Goal: Transaction & Acquisition: Purchase product/service

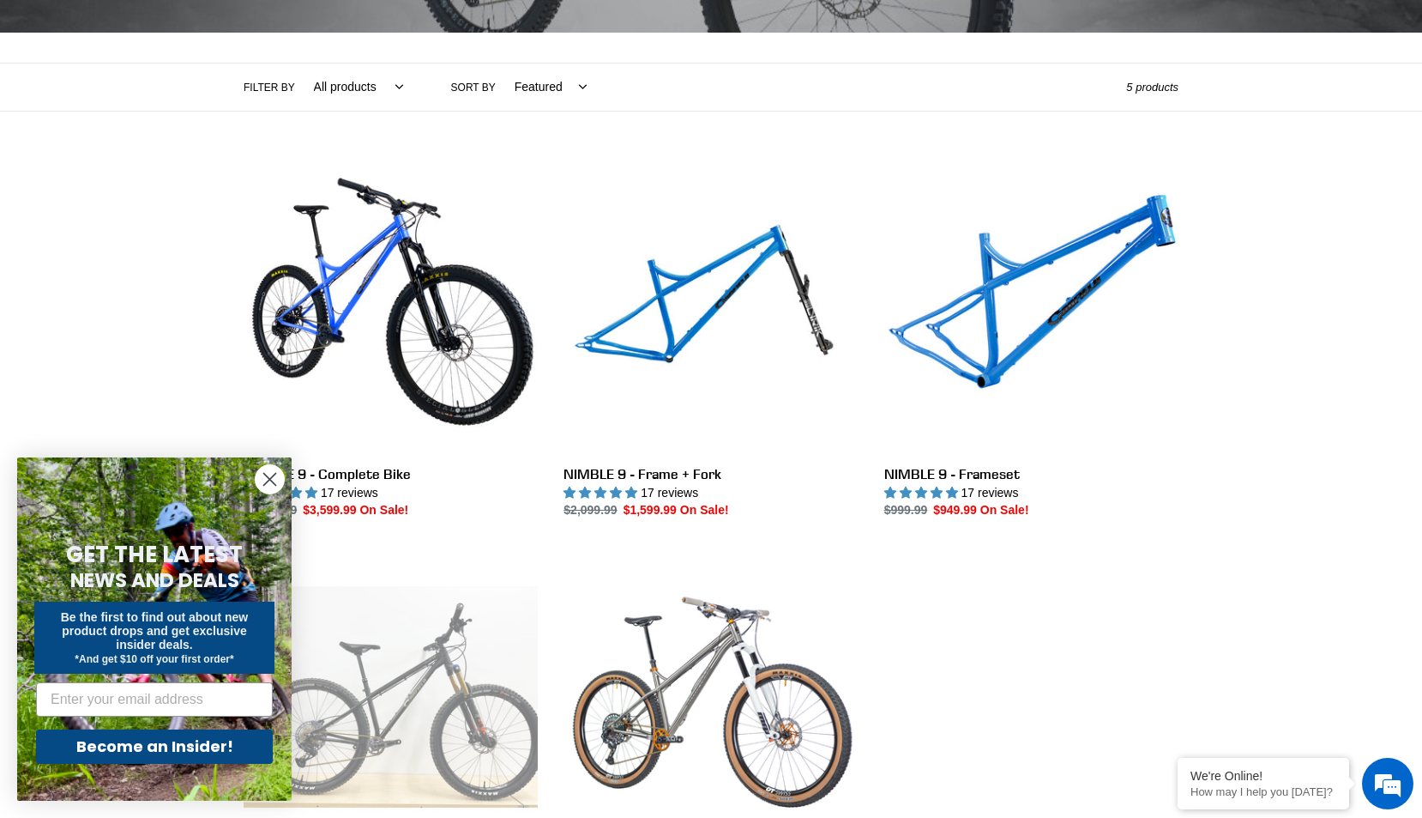
scroll to position [600, 0]
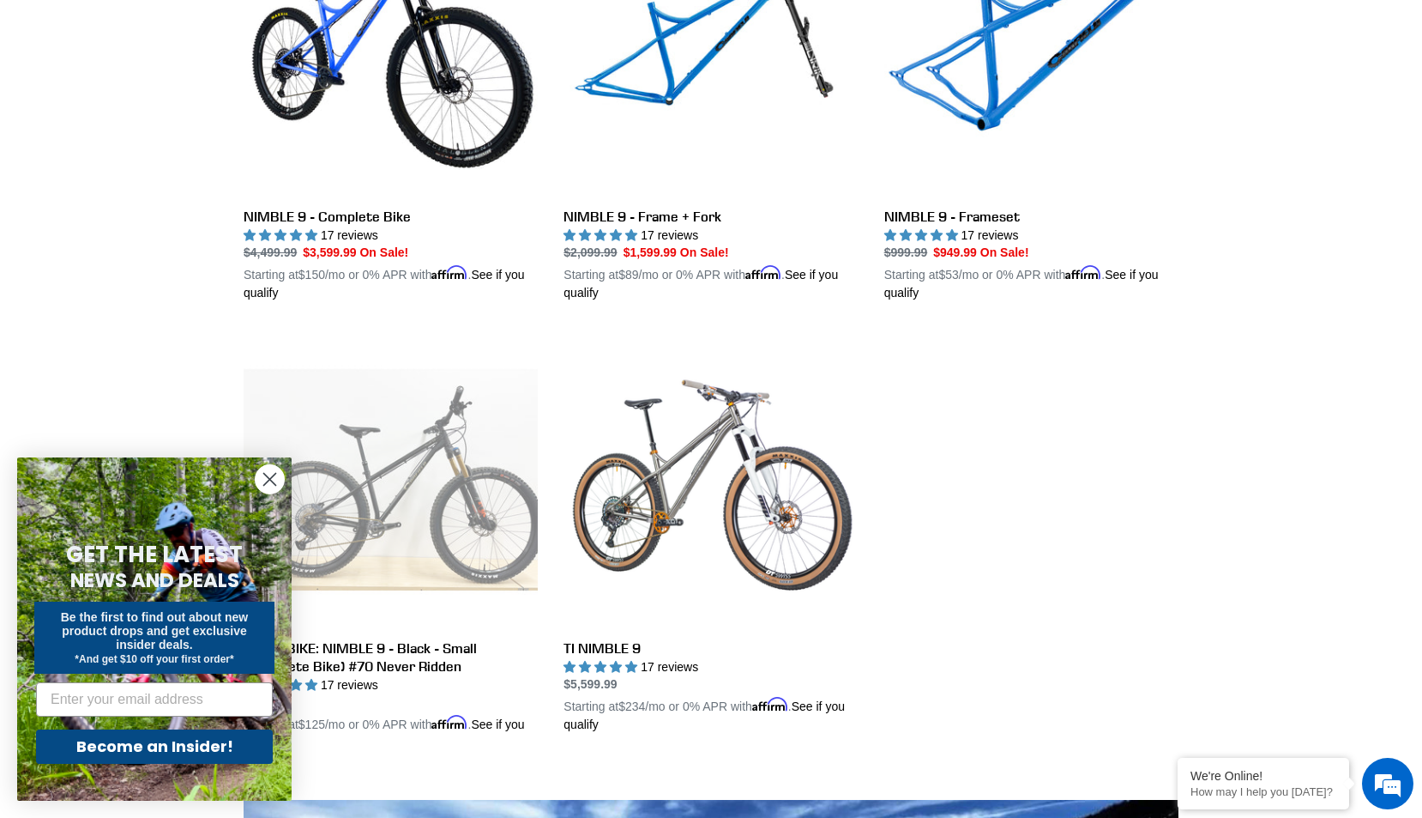
click at [269, 478] on icon "Close dialog" at bounding box center [270, 480] width 12 height 12
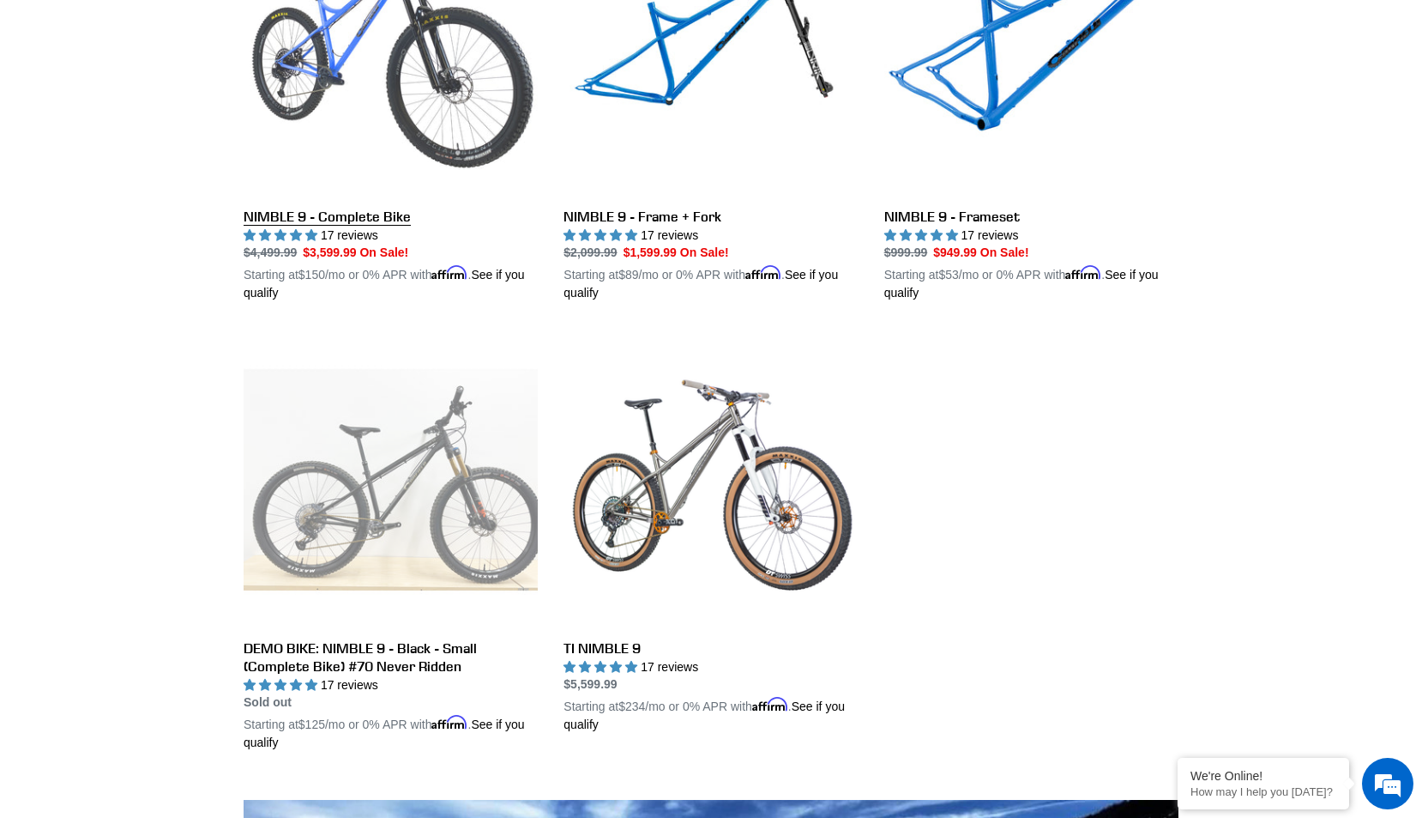
click at [335, 118] on link "NIMBLE 9 - Complete Bike" at bounding box center [391, 101] width 294 height 401
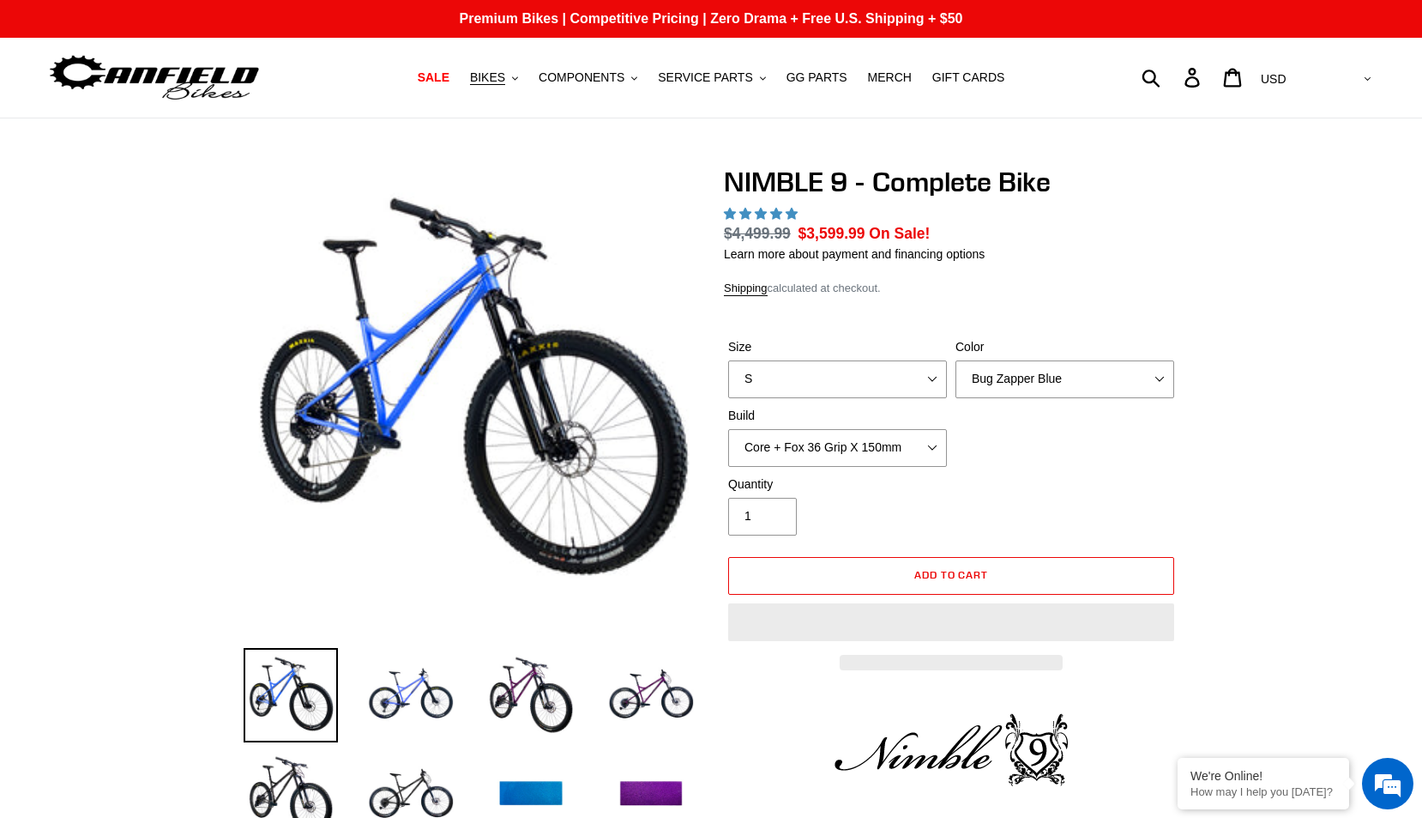
select select "highest-rating"
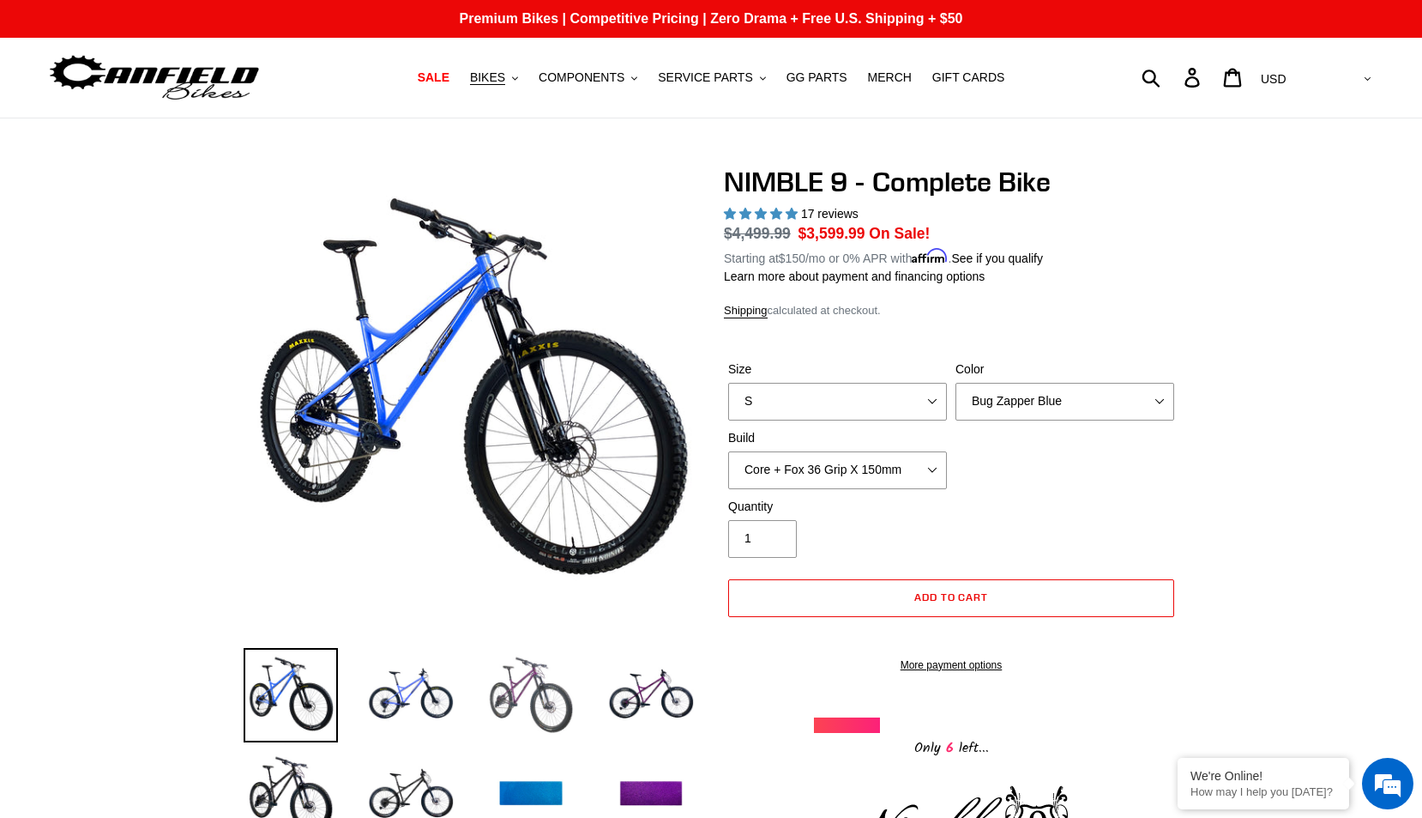
click at [544, 717] on img at bounding box center [531, 695] width 94 height 94
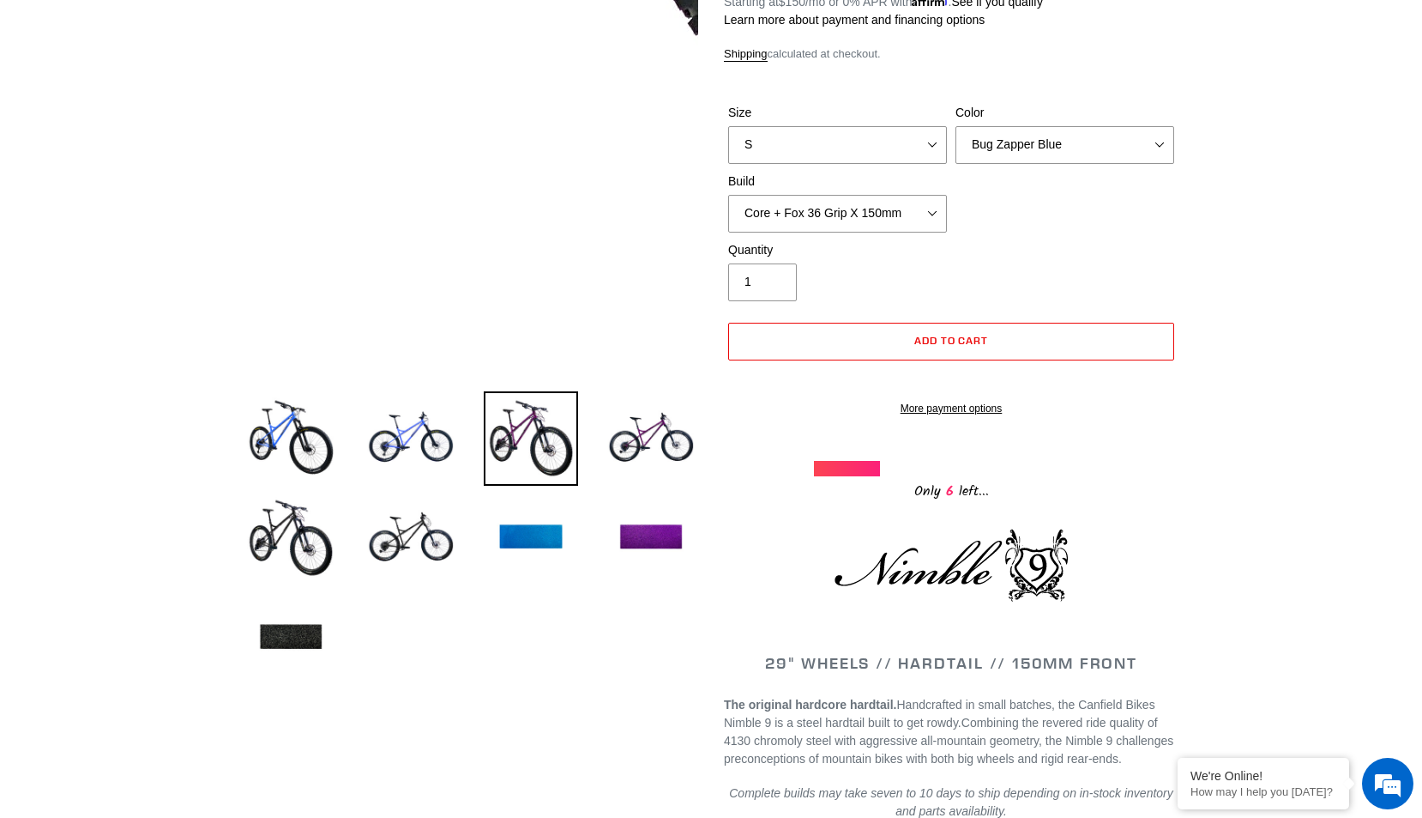
scroll to position [257, 0]
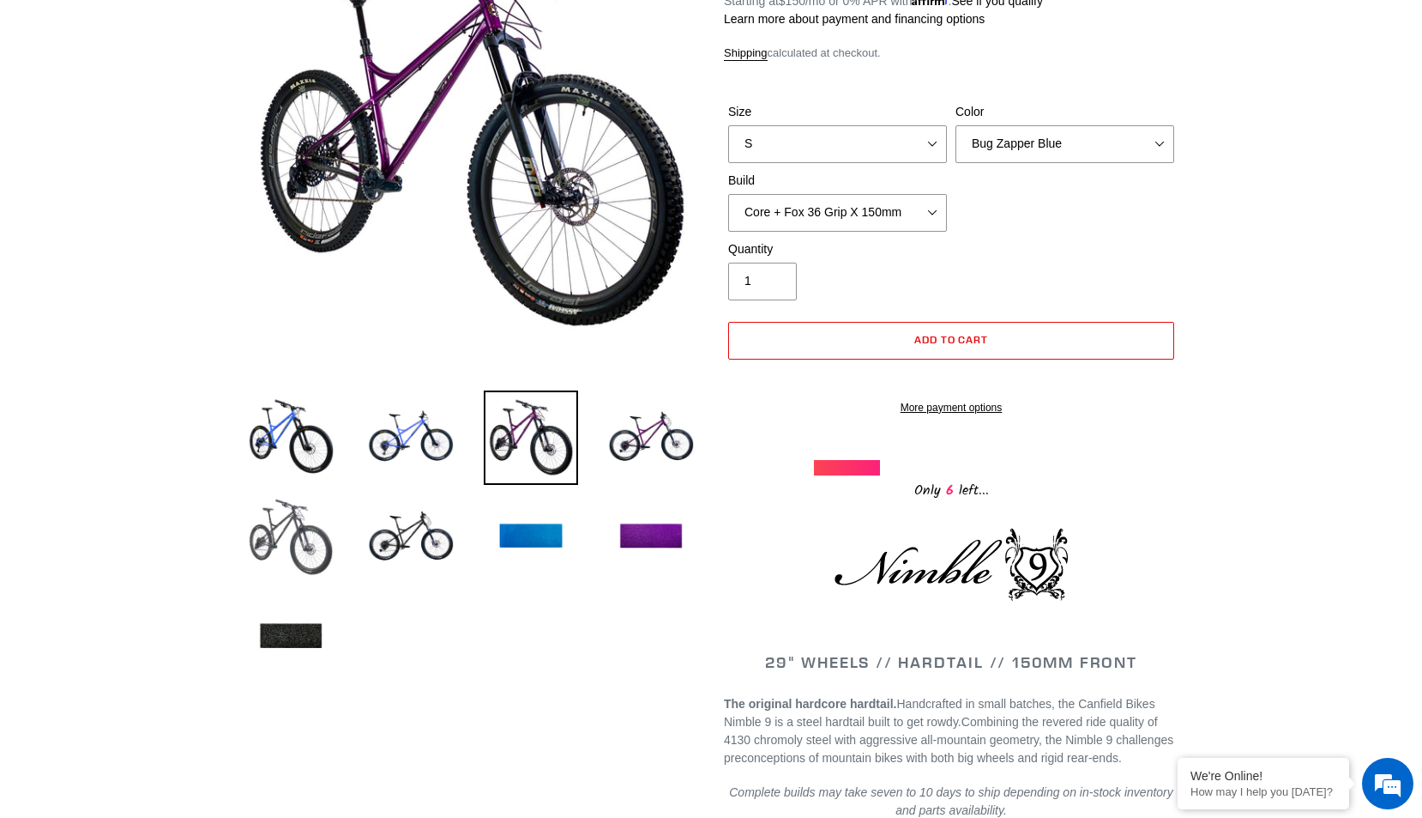
click at [315, 560] on img at bounding box center [291, 537] width 94 height 94
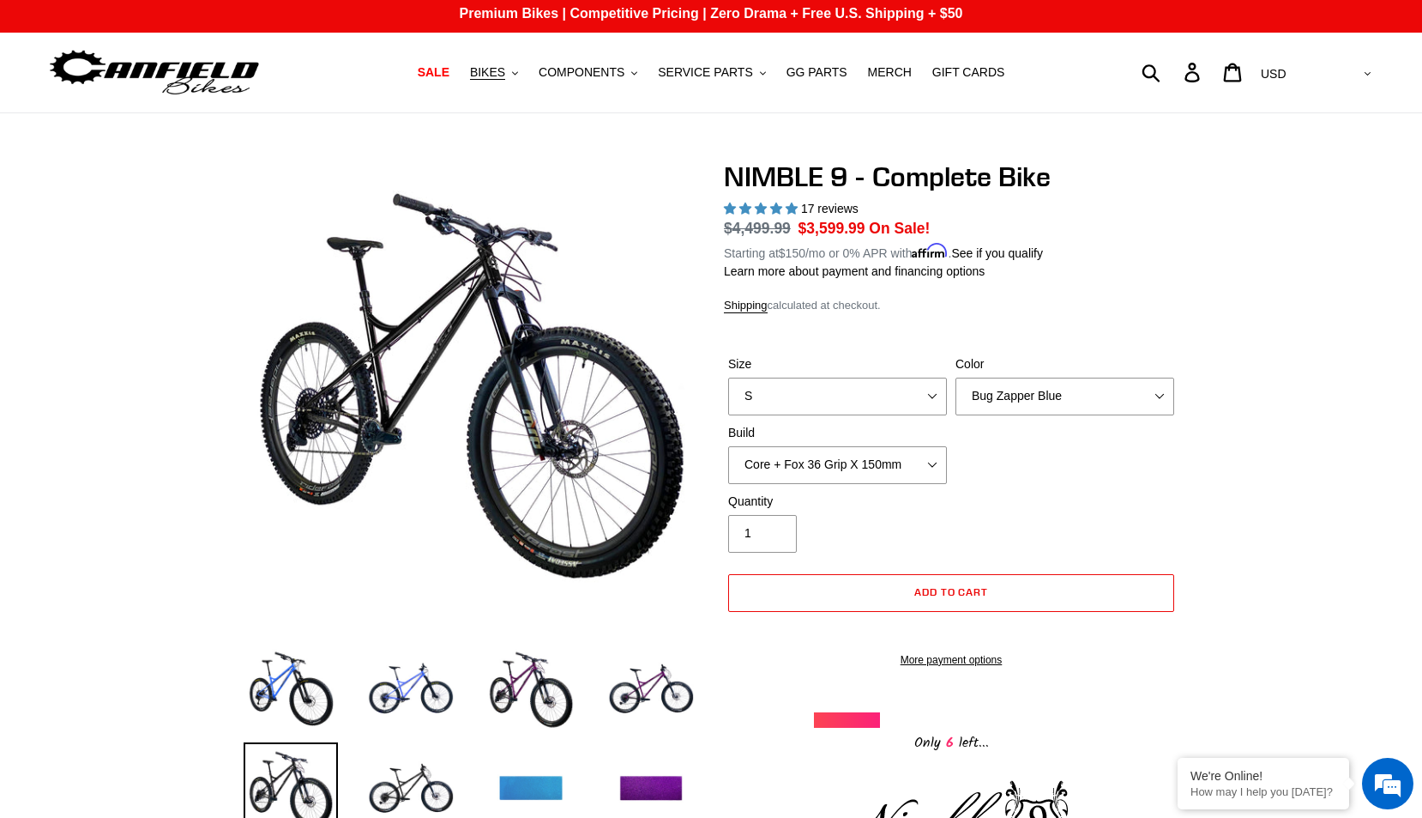
scroll to position [0, 0]
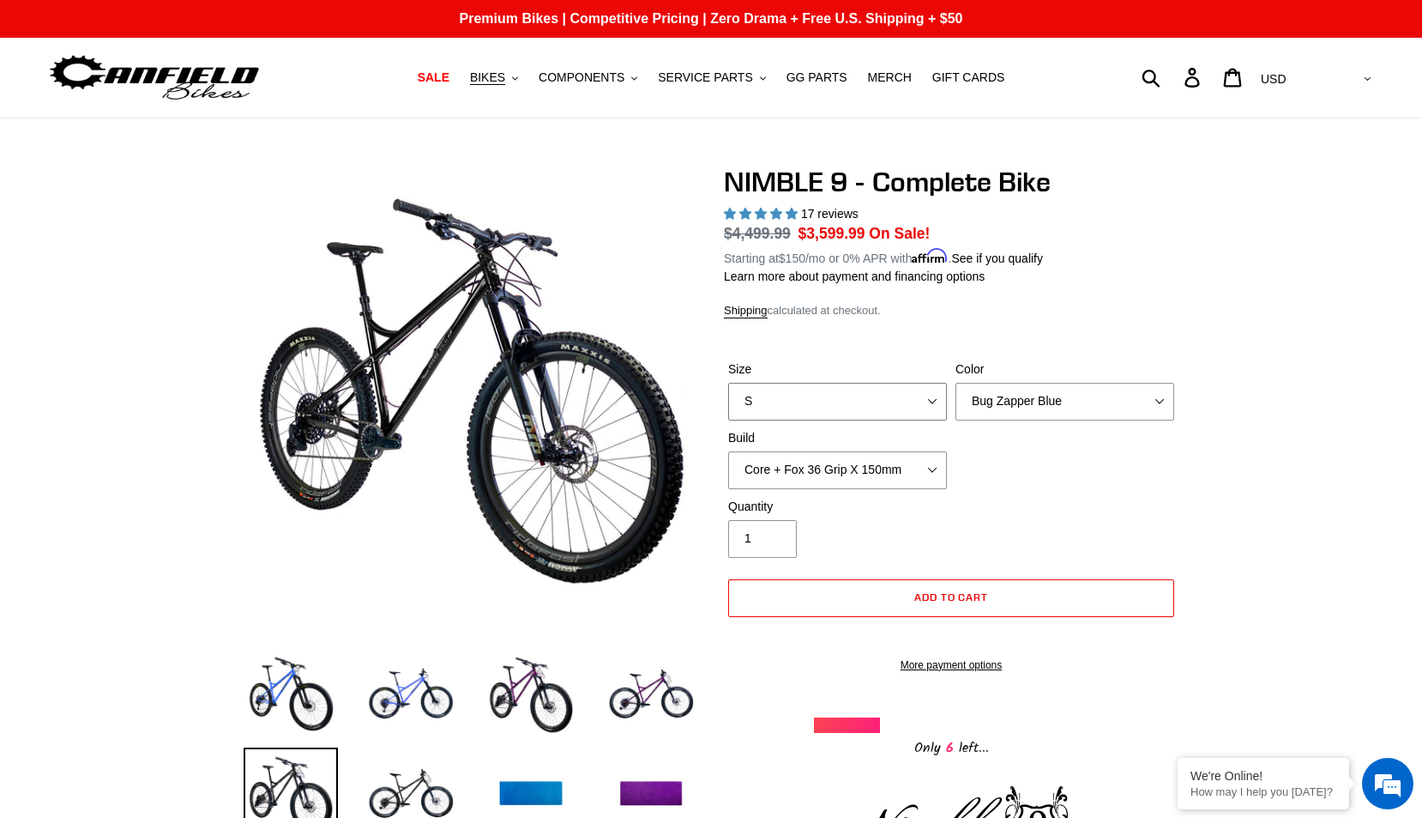
click at [941, 396] on select "S M L XL" at bounding box center [837, 402] width 219 height 38
select select "XL"
click at [728, 383] on select "S M L XL" at bounding box center [837, 402] width 219 height 38
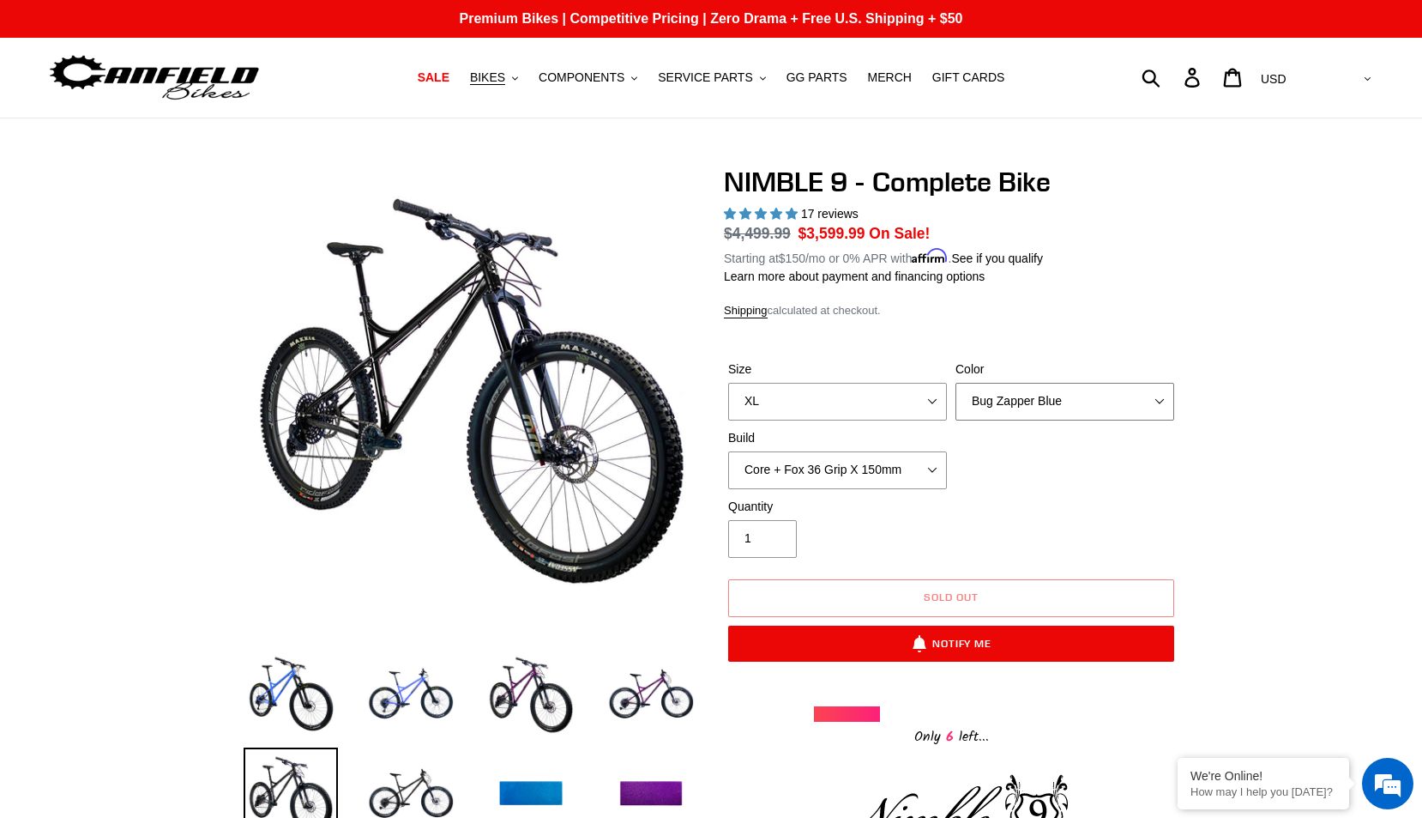
click at [1159, 405] on select "Bug Zapper Blue Purple Haze - Sold Out Galaxy Black" at bounding box center [1065, 402] width 219 height 38
select select "Galaxy Black"
click at [956, 383] on select "Bug Zapper Blue Purple Haze - Sold Out Galaxy Black" at bounding box center [1065, 402] width 219 height 38
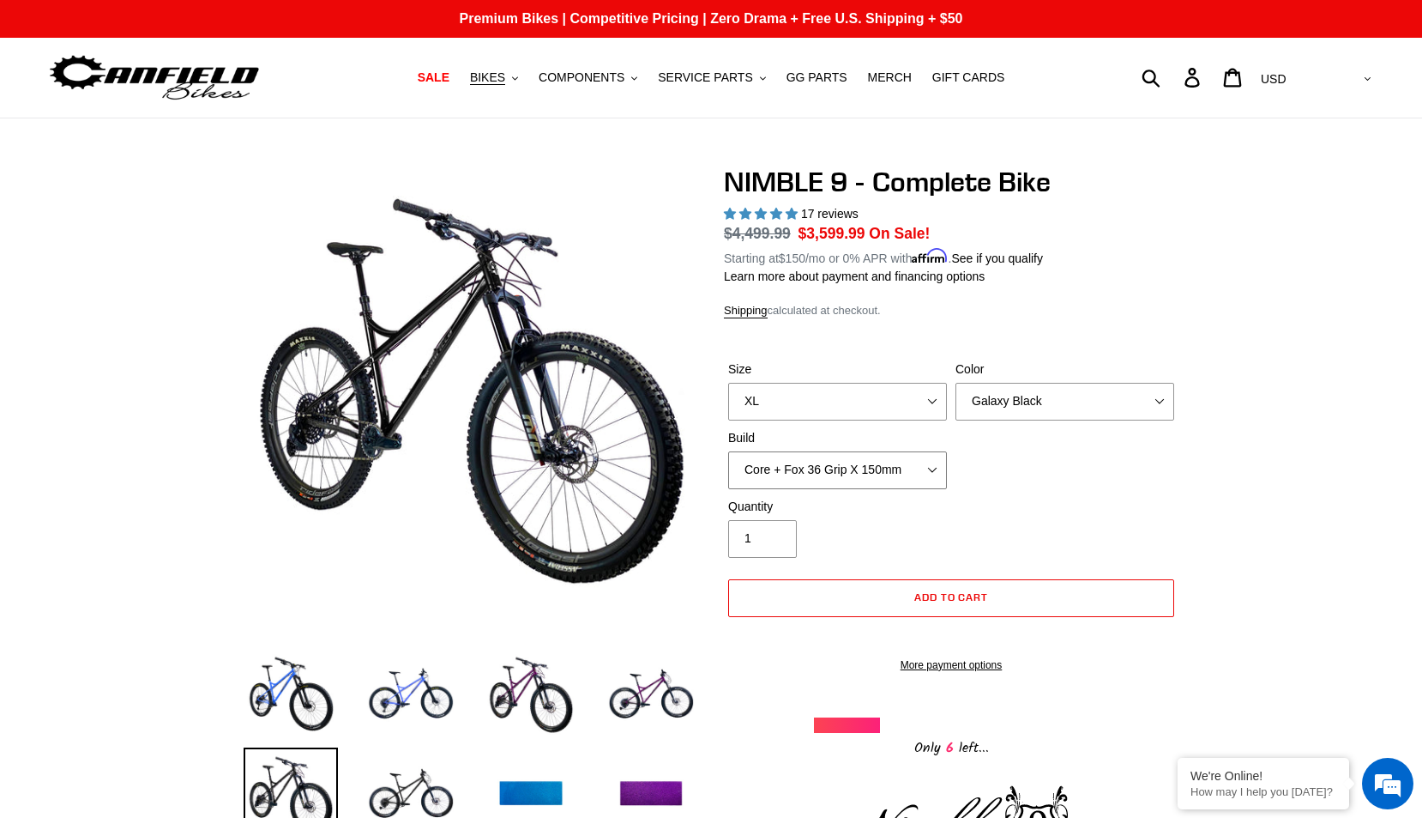
click at [934, 469] on select "Core + Fox 36 Grip X 150mm Pro + Fox 36 Grip X 150mm Core + RockShox Lyrik Ulti…" at bounding box center [837, 470] width 219 height 38
select select "Pro + RockShox Lyrik Ultimate 150mm"
click at [728, 451] on select "Core + Fox 36 Grip X 150mm Pro + Fox 36 Grip X 150mm Core + RockShox Lyrik Ulti…" at bounding box center [837, 470] width 219 height 38
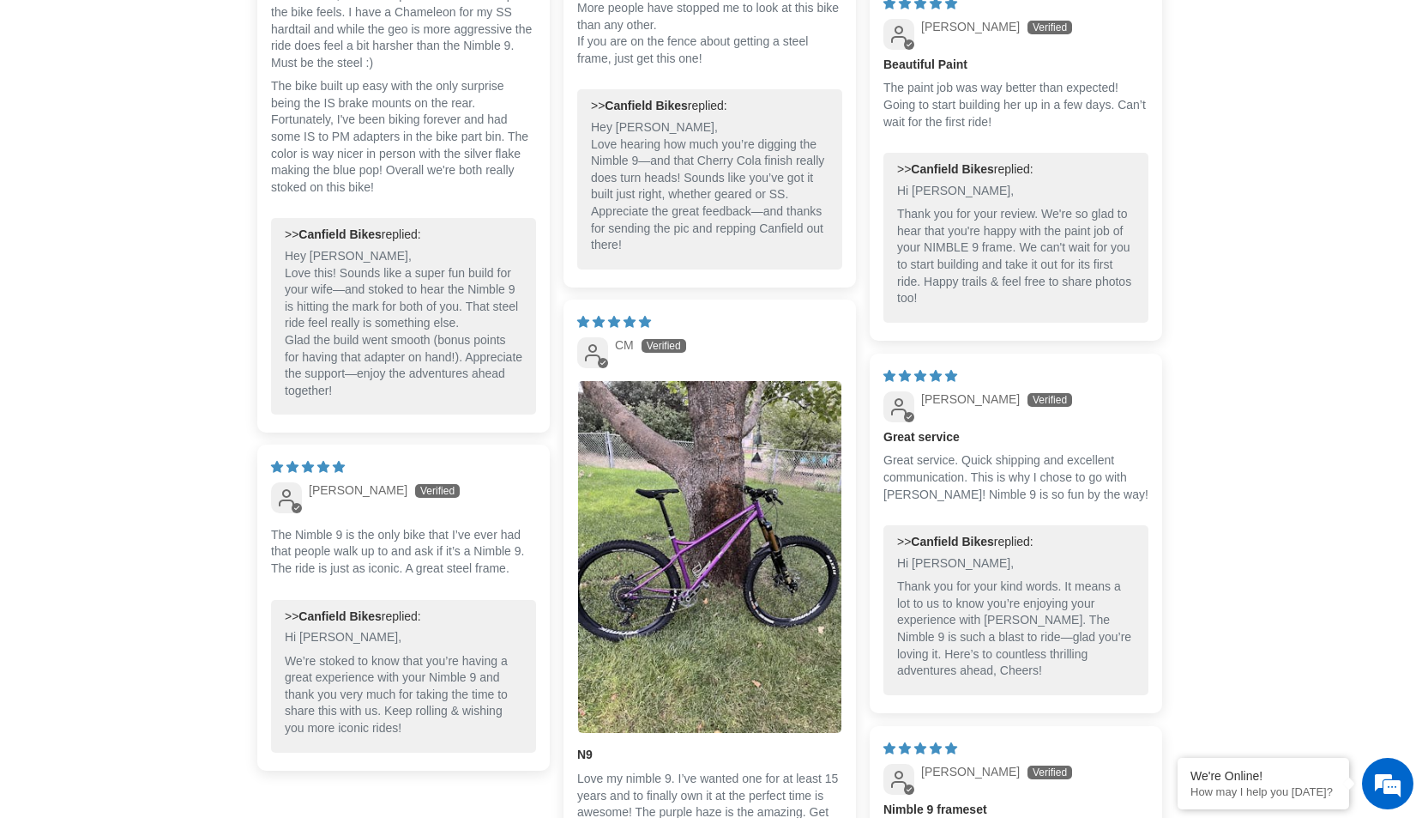
scroll to position [3946, 0]
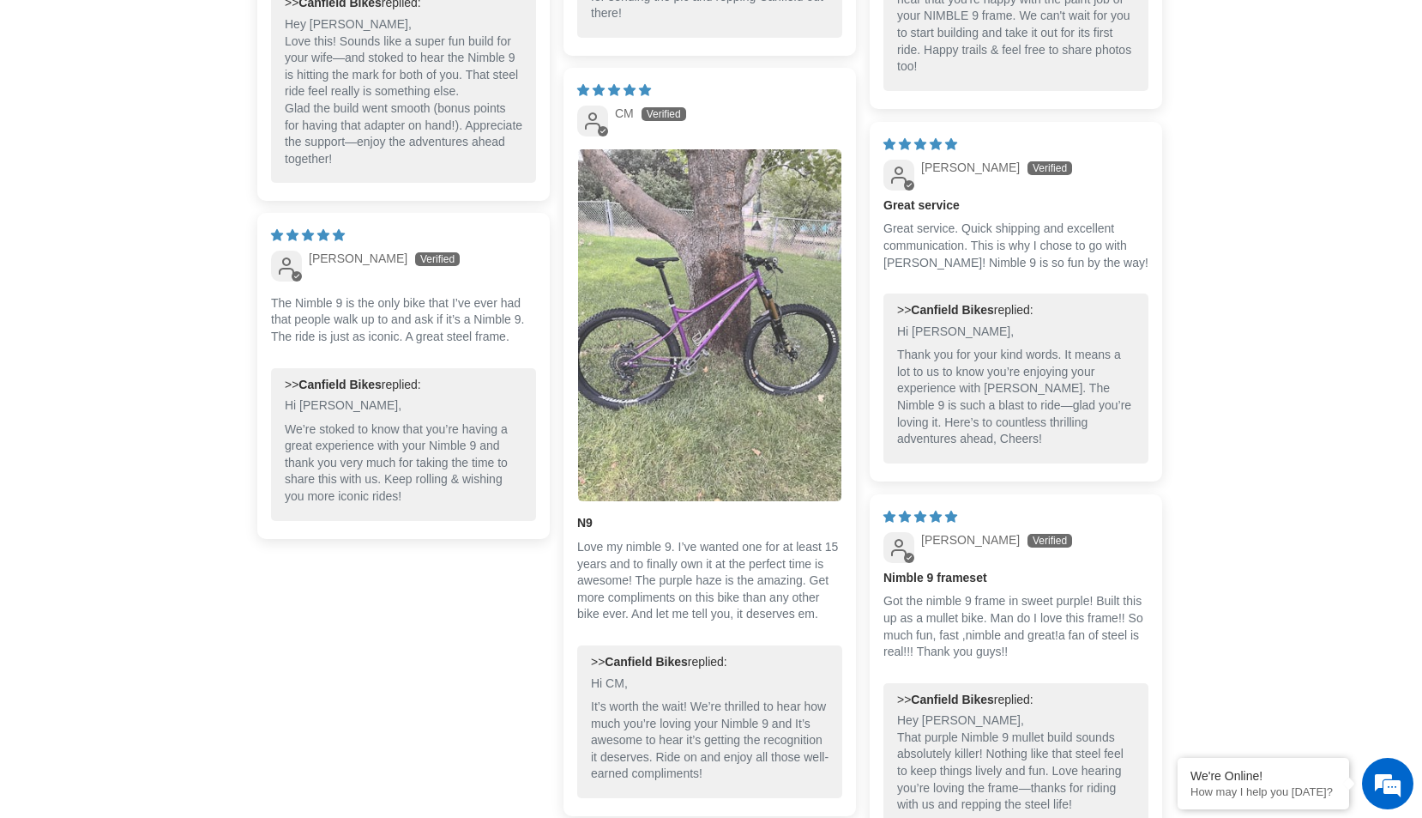
click at [735, 390] on img "Link to user picture 1" at bounding box center [709, 325] width 263 height 352
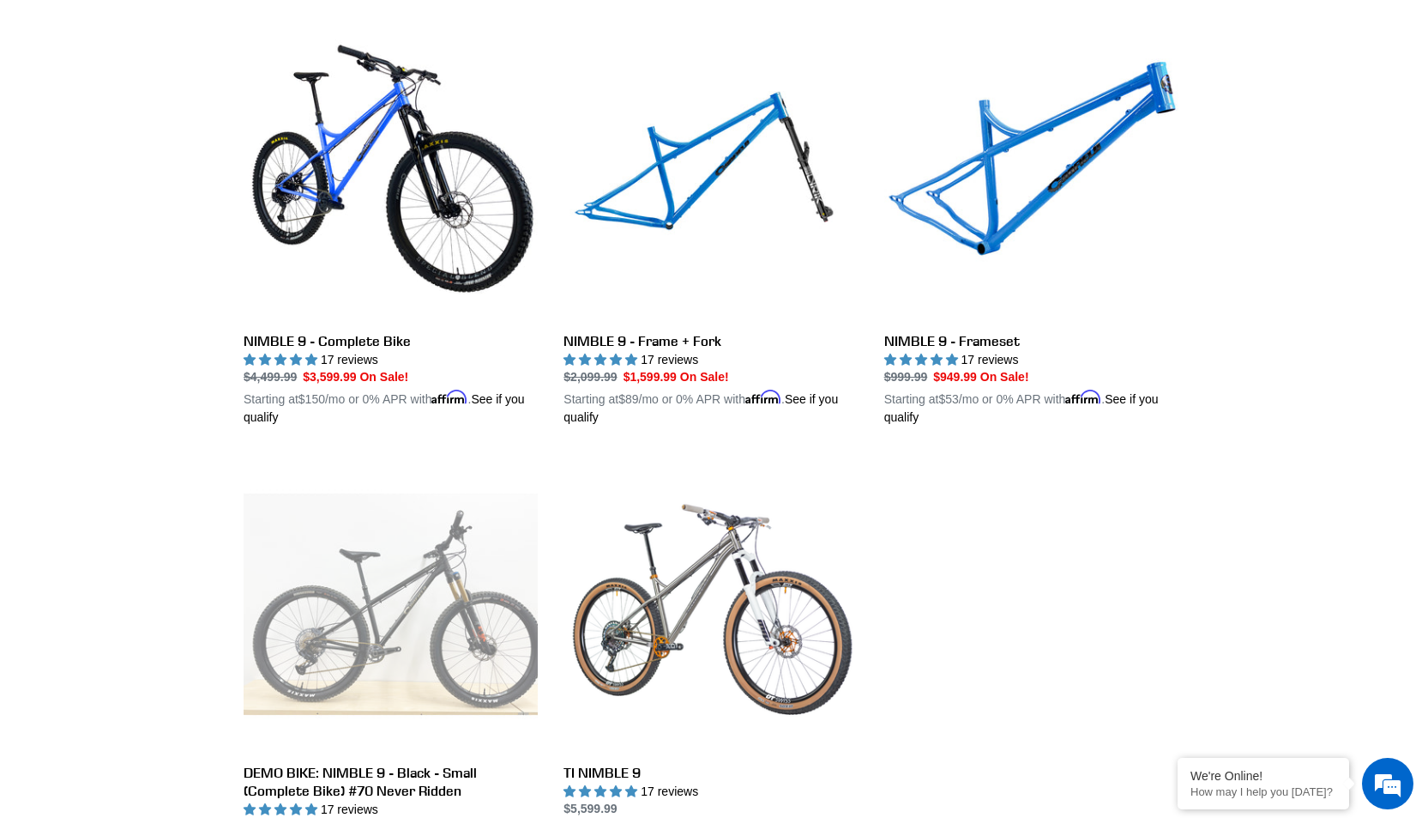
scroll to position [515, 0]
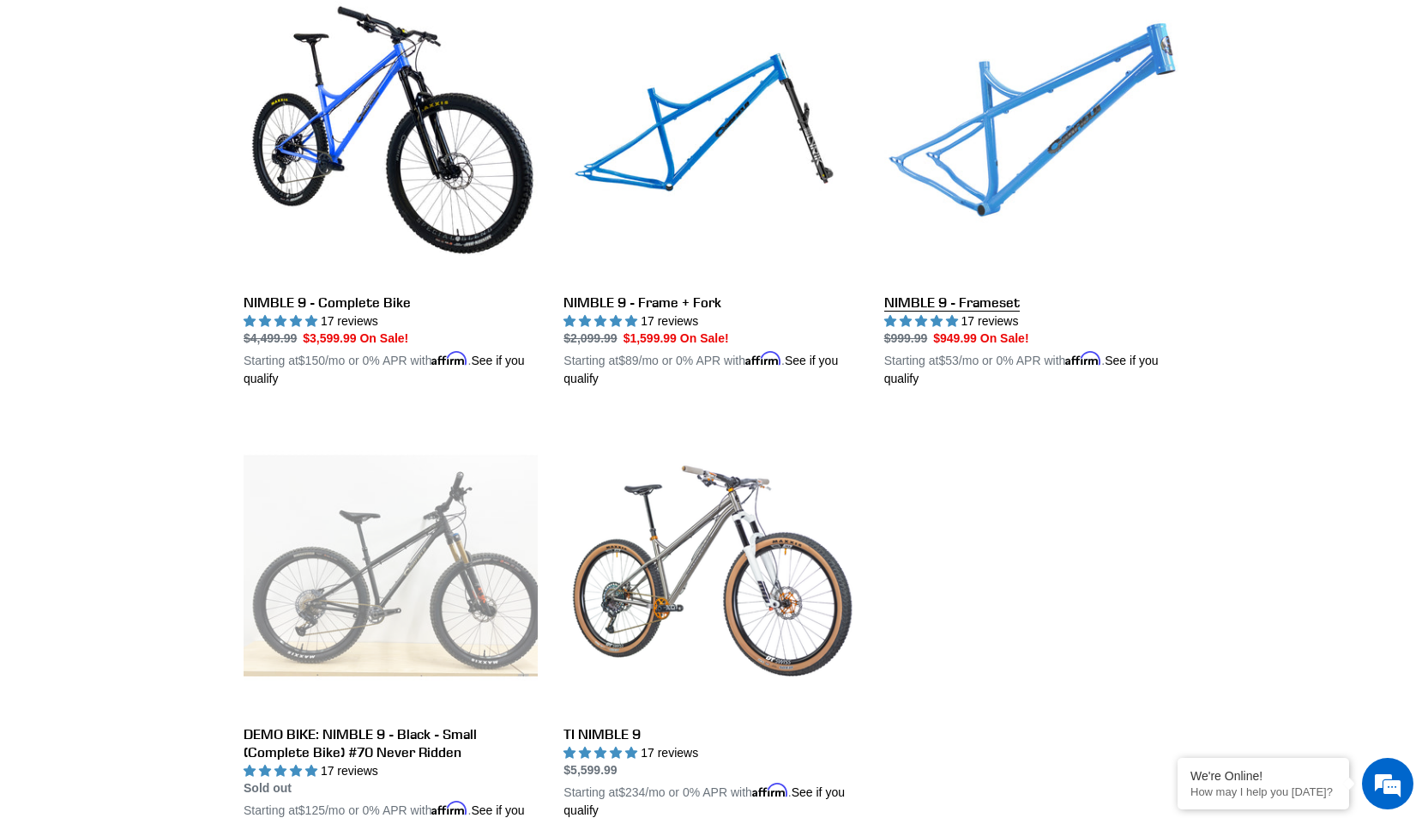
click at [1012, 169] on link "NIMBLE 9 - Frameset" at bounding box center [1031, 187] width 294 height 401
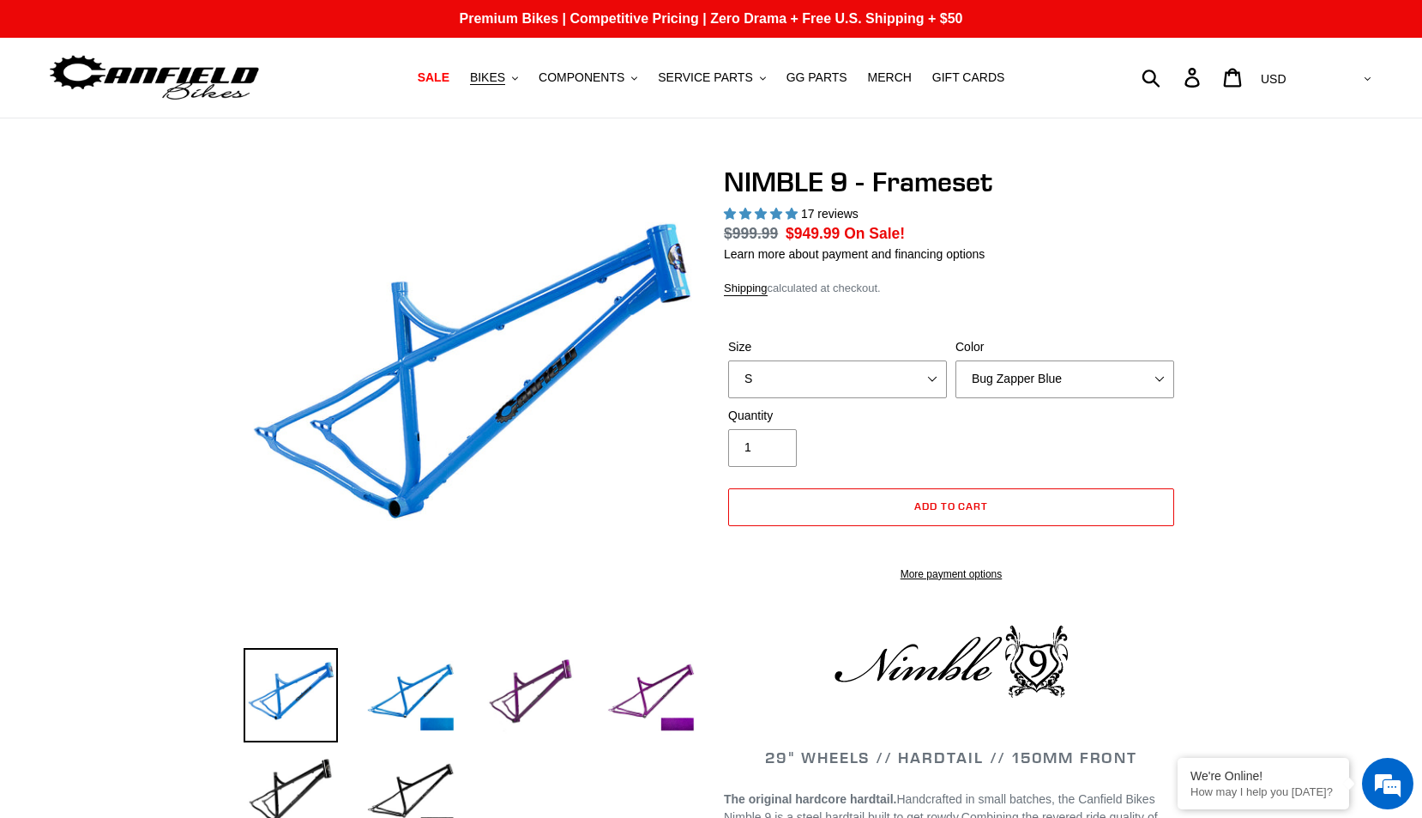
scroll to position [148, 0]
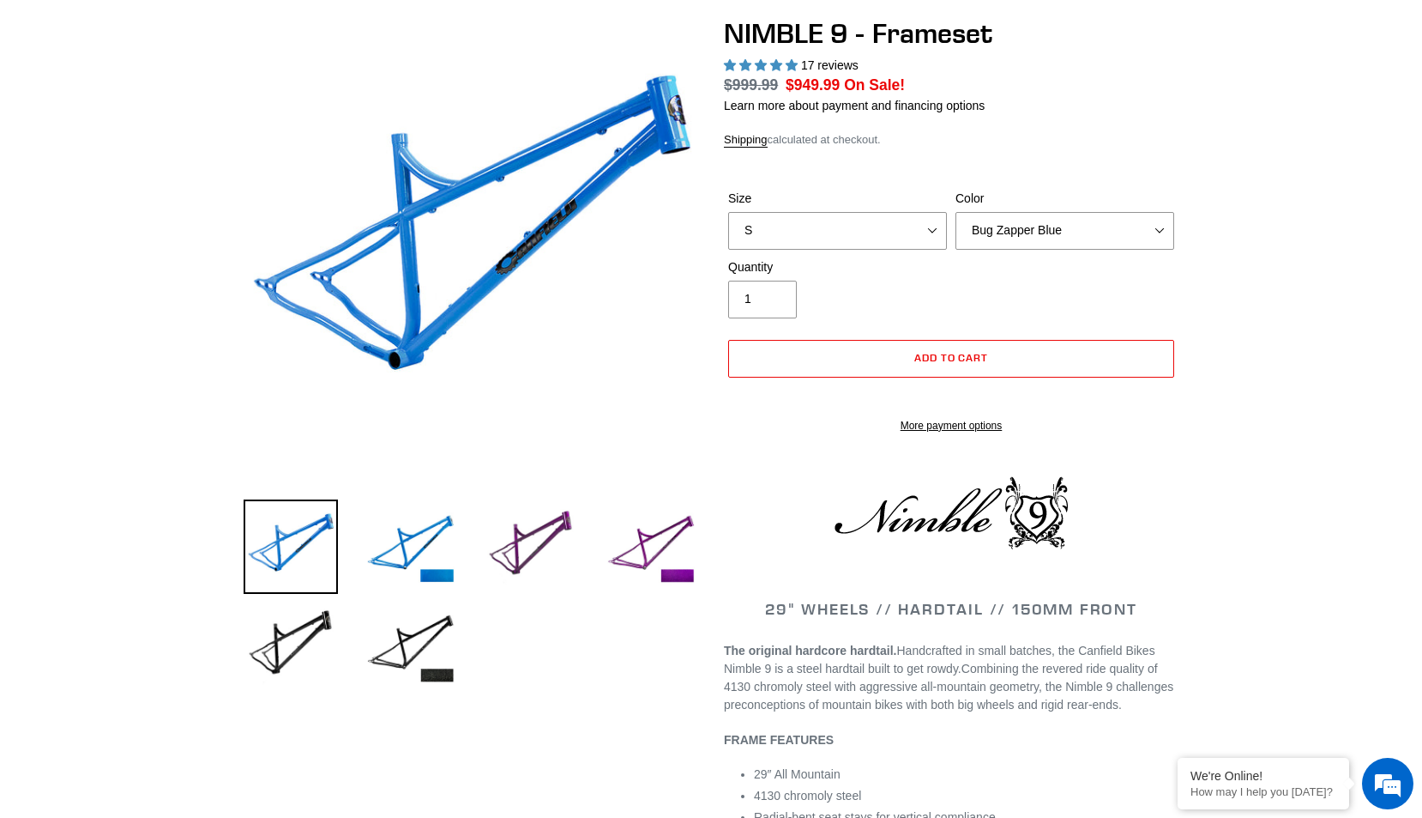
select select "highest-rating"
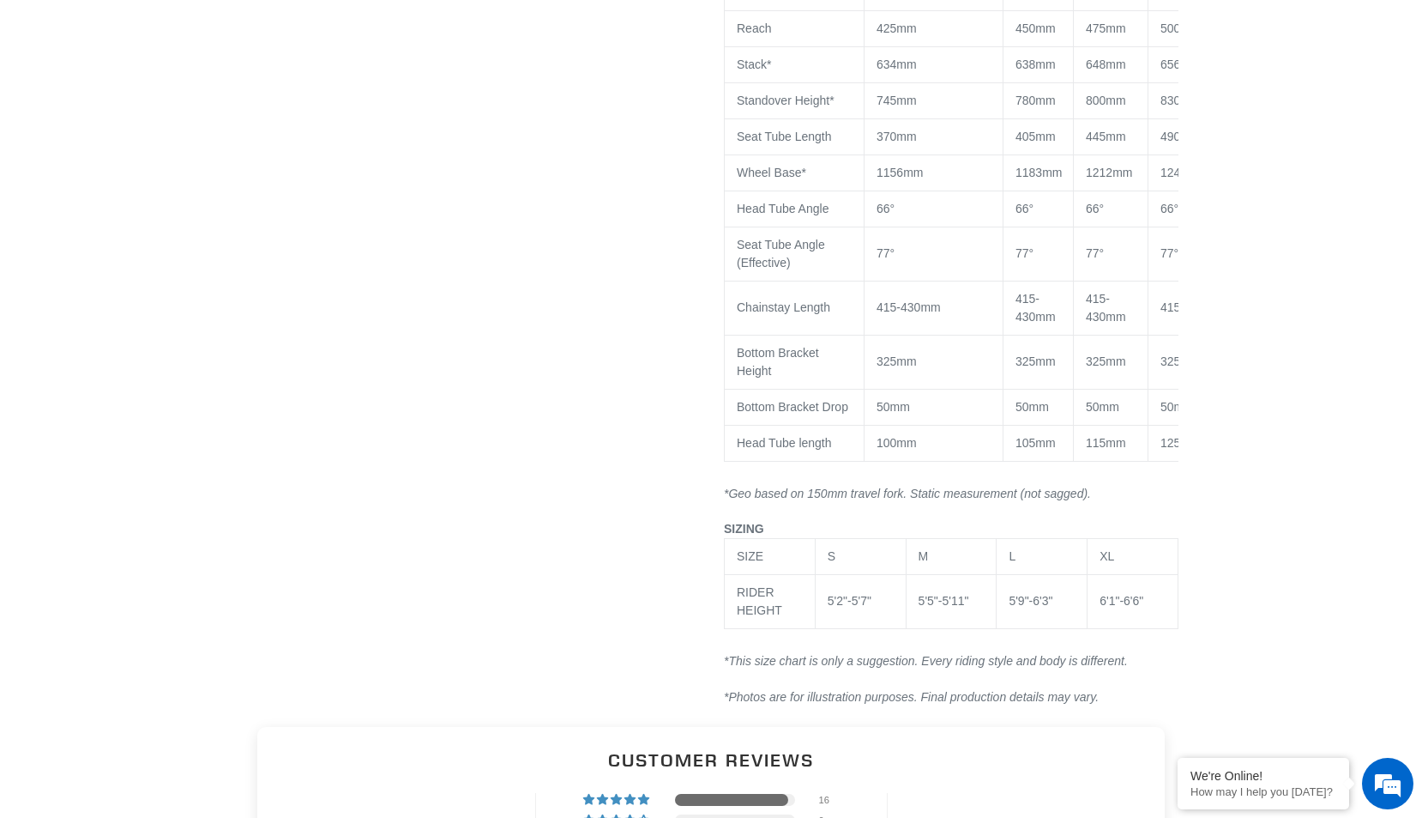
scroll to position [1630, 0]
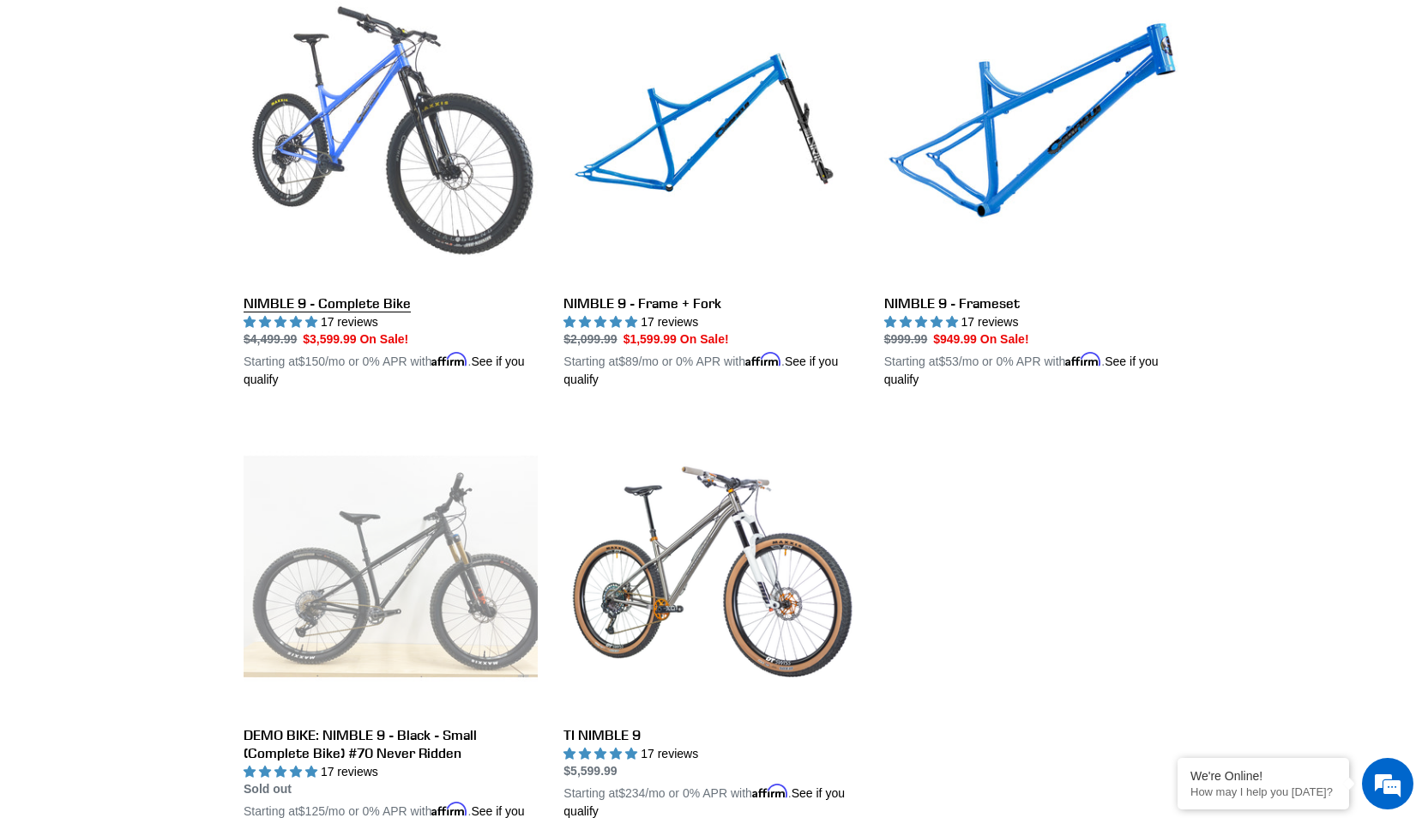
click at [439, 224] on link "NIMBLE 9 - Complete Bike" at bounding box center [391, 187] width 294 height 401
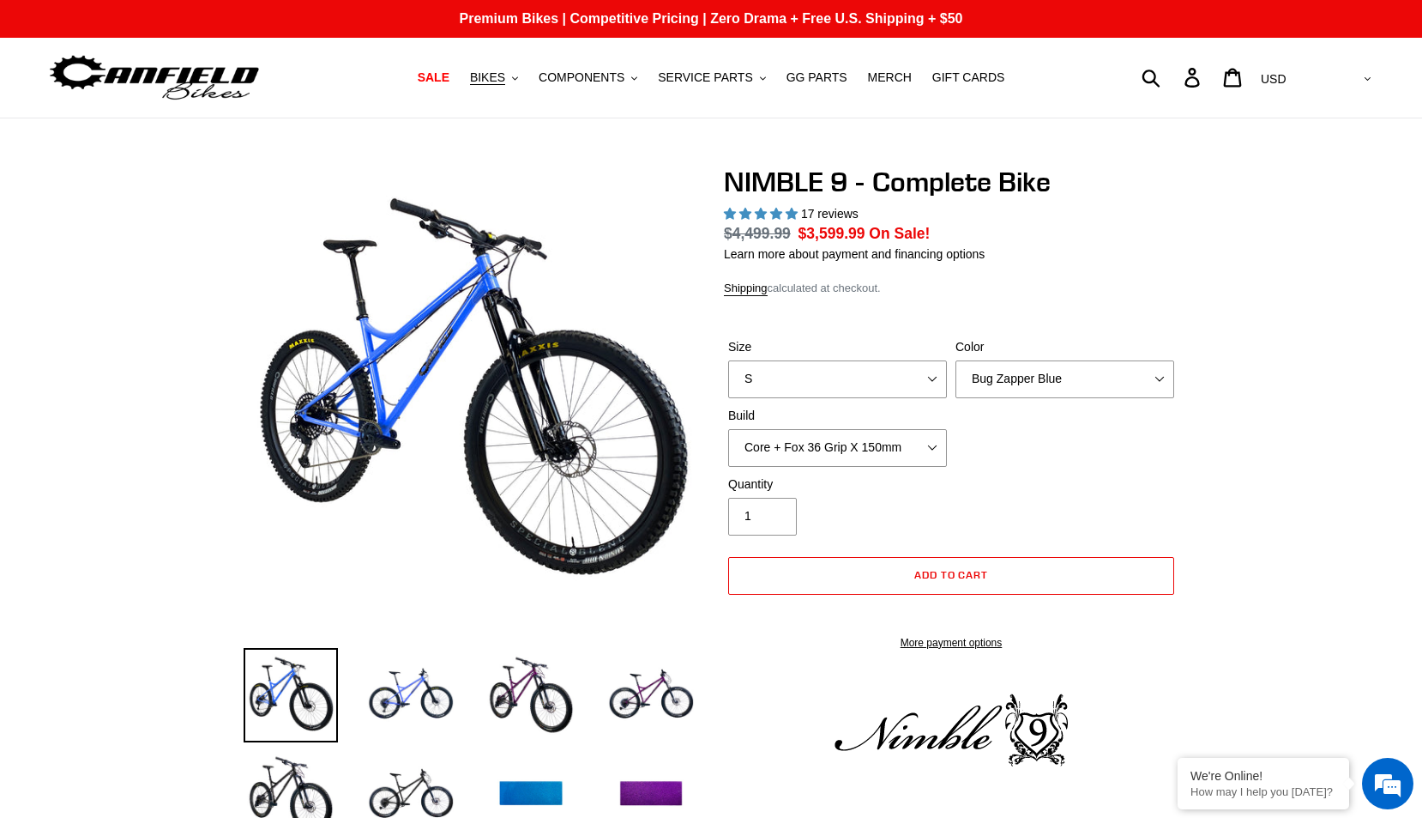
select select "highest-rating"
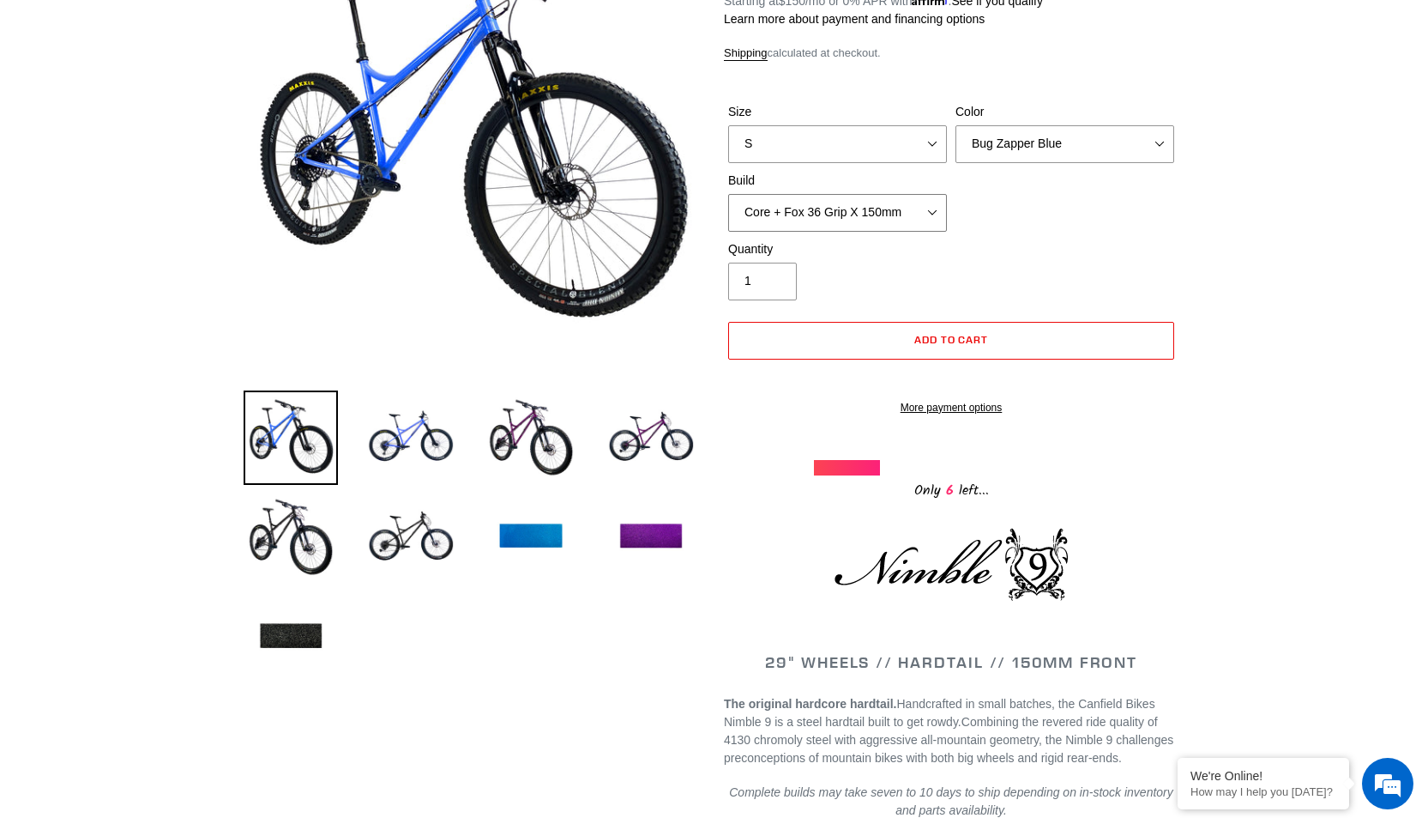
click at [938, 208] on select "Core + Fox 36 Grip X 150mm Pro + Fox 36 Grip X 150mm Core + RockShox Lyrik Ulti…" at bounding box center [837, 213] width 219 height 38
click at [932, 137] on select "S M L XL" at bounding box center [837, 144] width 219 height 38
select select "XL"
click at [728, 125] on select "S M L XL" at bounding box center [837, 144] width 219 height 38
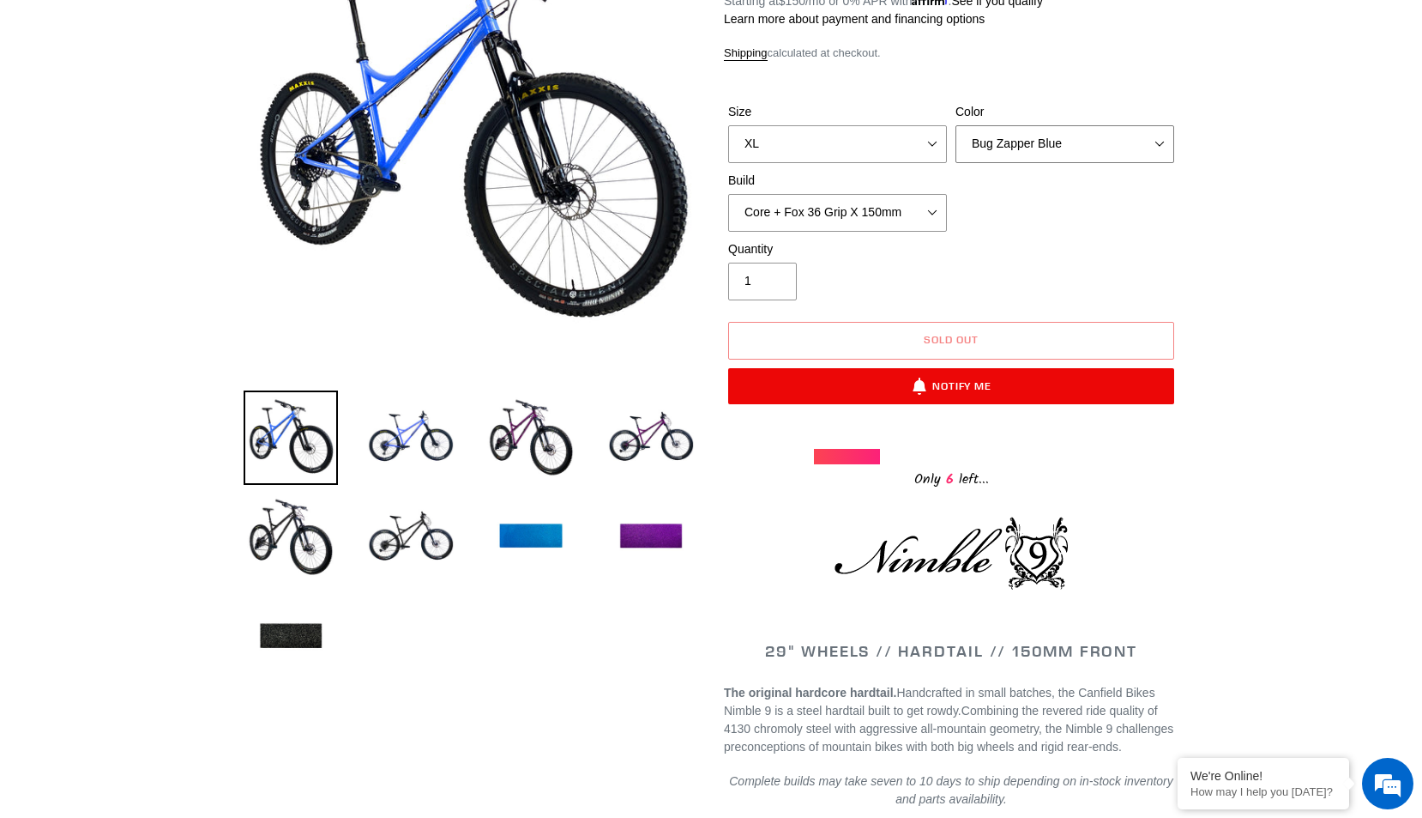
click at [1162, 144] on select "Bug Zapper Blue Purple Haze - Sold Out Galaxy Black" at bounding box center [1065, 144] width 219 height 38
select select "Galaxy Black"
click at [956, 125] on select "Bug Zapper Blue Purple Haze - Sold Out Galaxy Black" at bounding box center [1065, 144] width 219 height 38
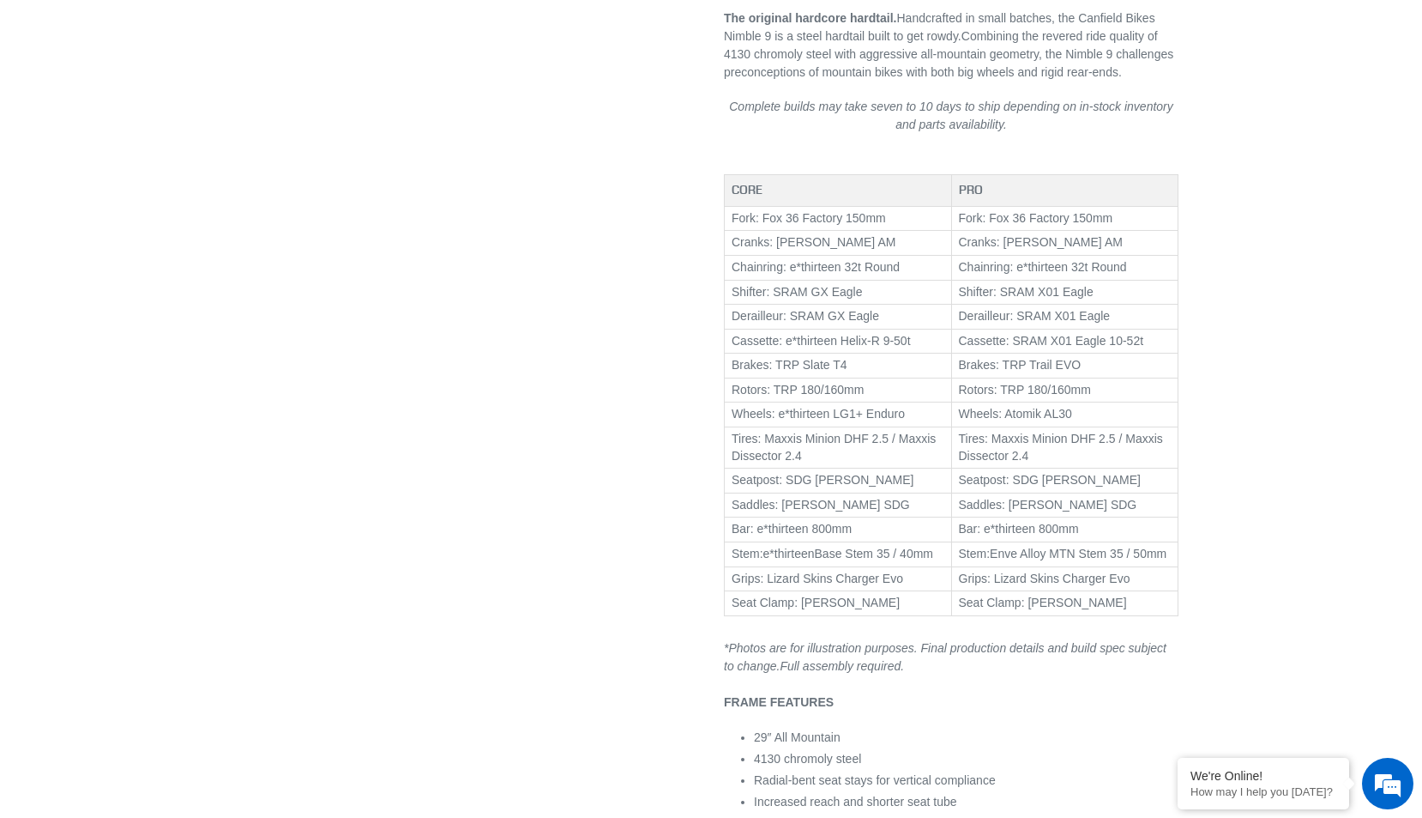
scroll to position [944, 0]
